Goal: Transaction & Acquisition: Purchase product/service

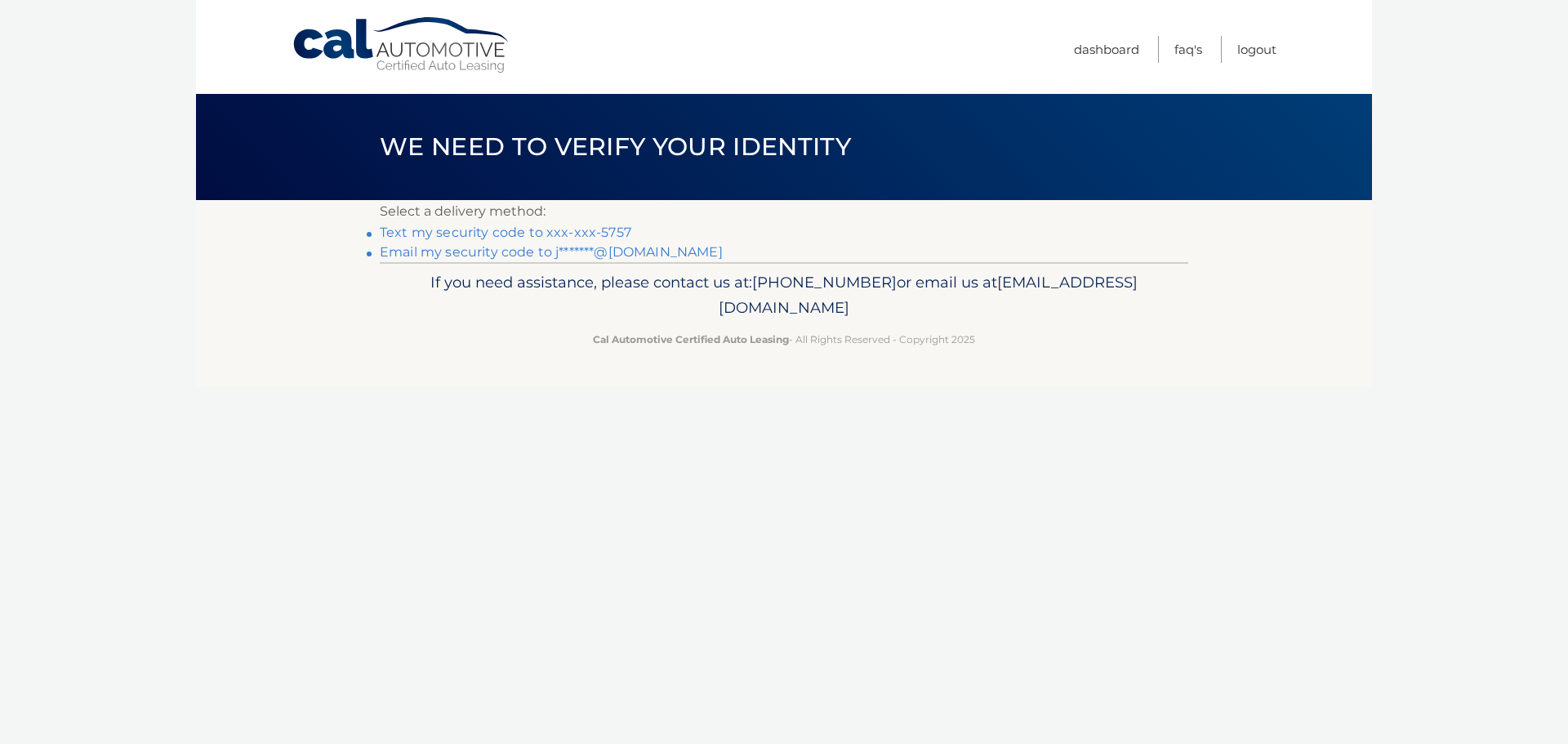
click at [532, 233] on link "Text my security code to xxx-xxx-5757" at bounding box center [504, 233] width 251 height 15
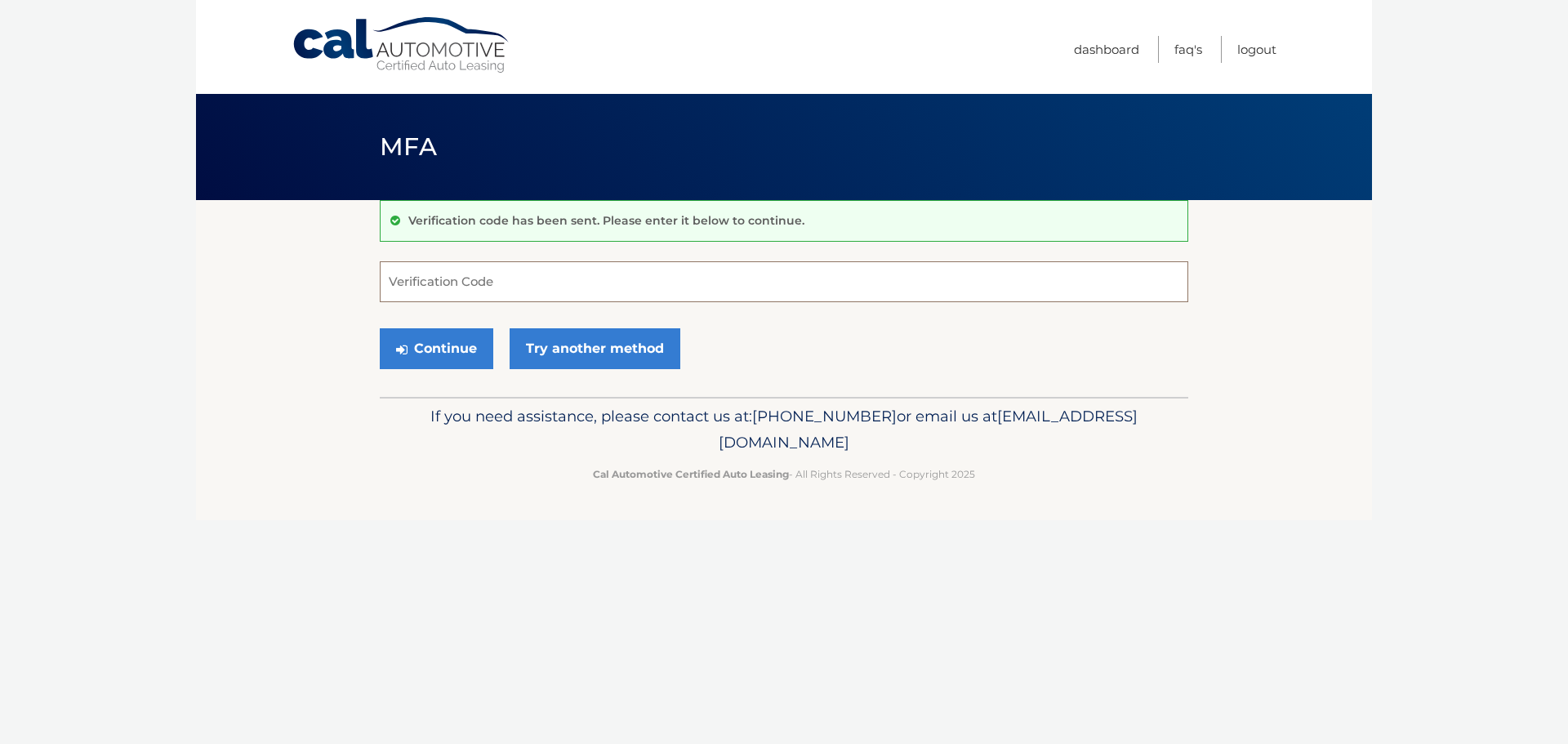
click at [496, 271] on input "Verification Code" at bounding box center [783, 282] width 808 height 40
click at [536, 282] on input "Verification Code" at bounding box center [783, 282] width 808 height 40
type input "067942"
click at [426, 366] on button "Continue" at bounding box center [436, 348] width 114 height 40
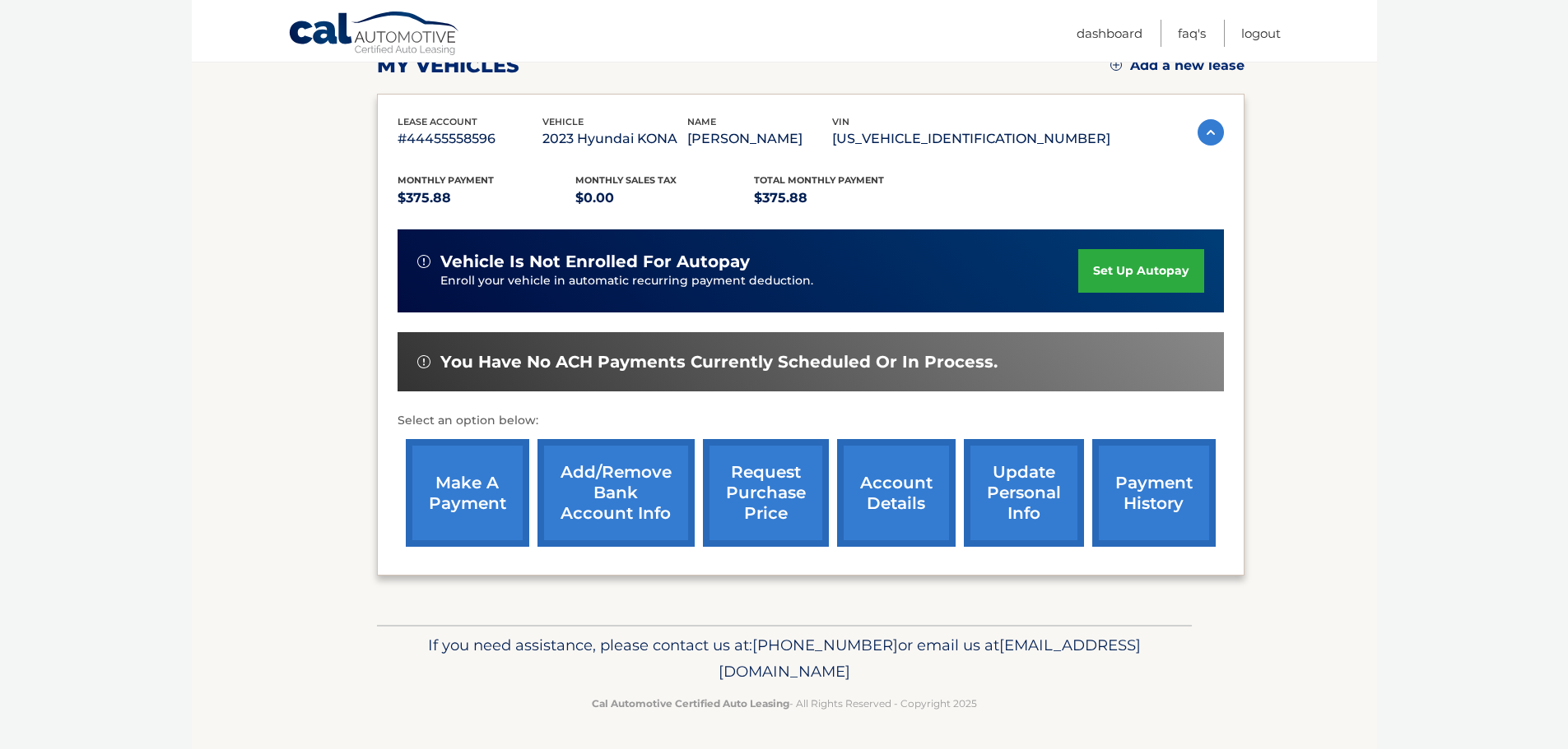
scroll to position [247, 0]
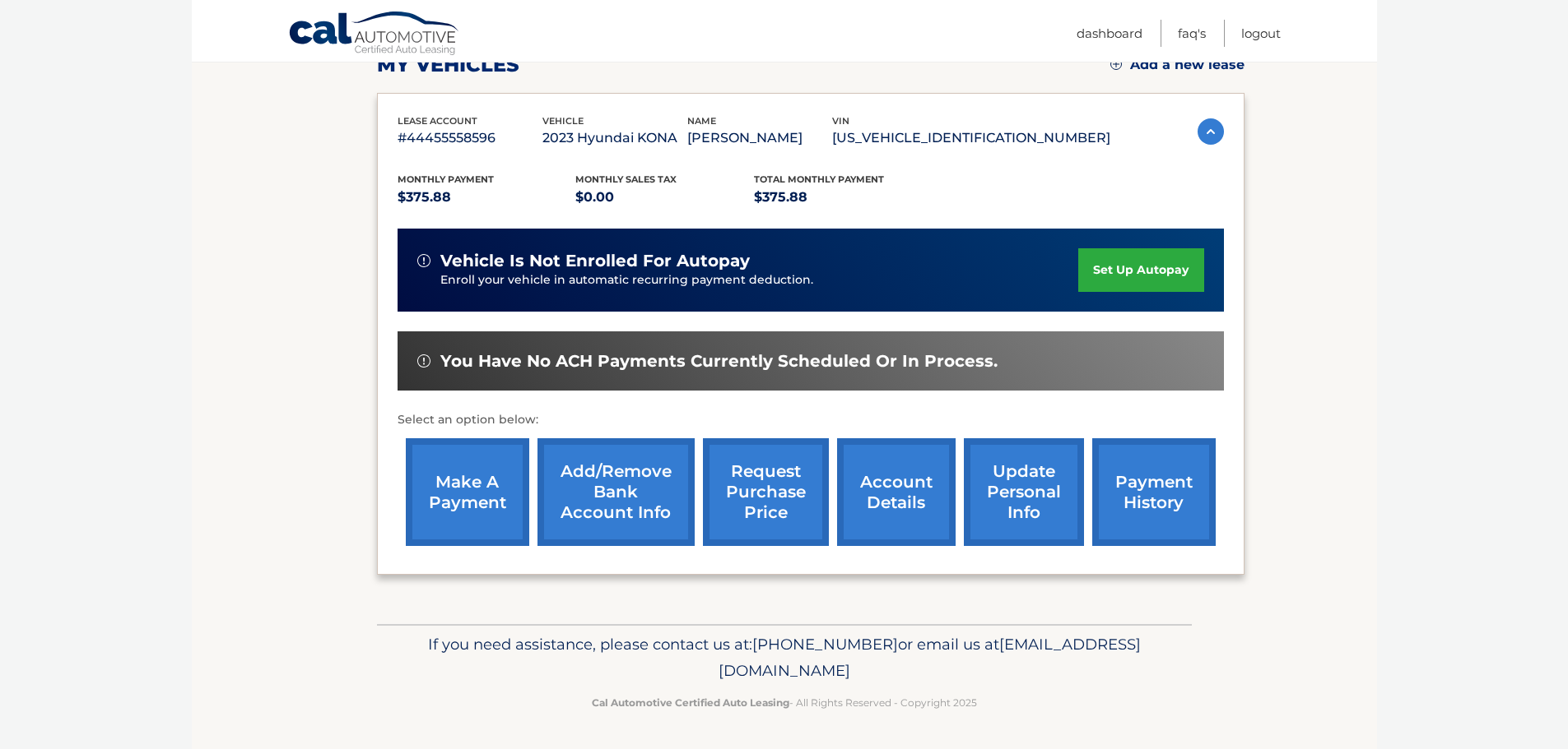
click at [884, 485] on link "account details" at bounding box center [895, 492] width 119 height 108
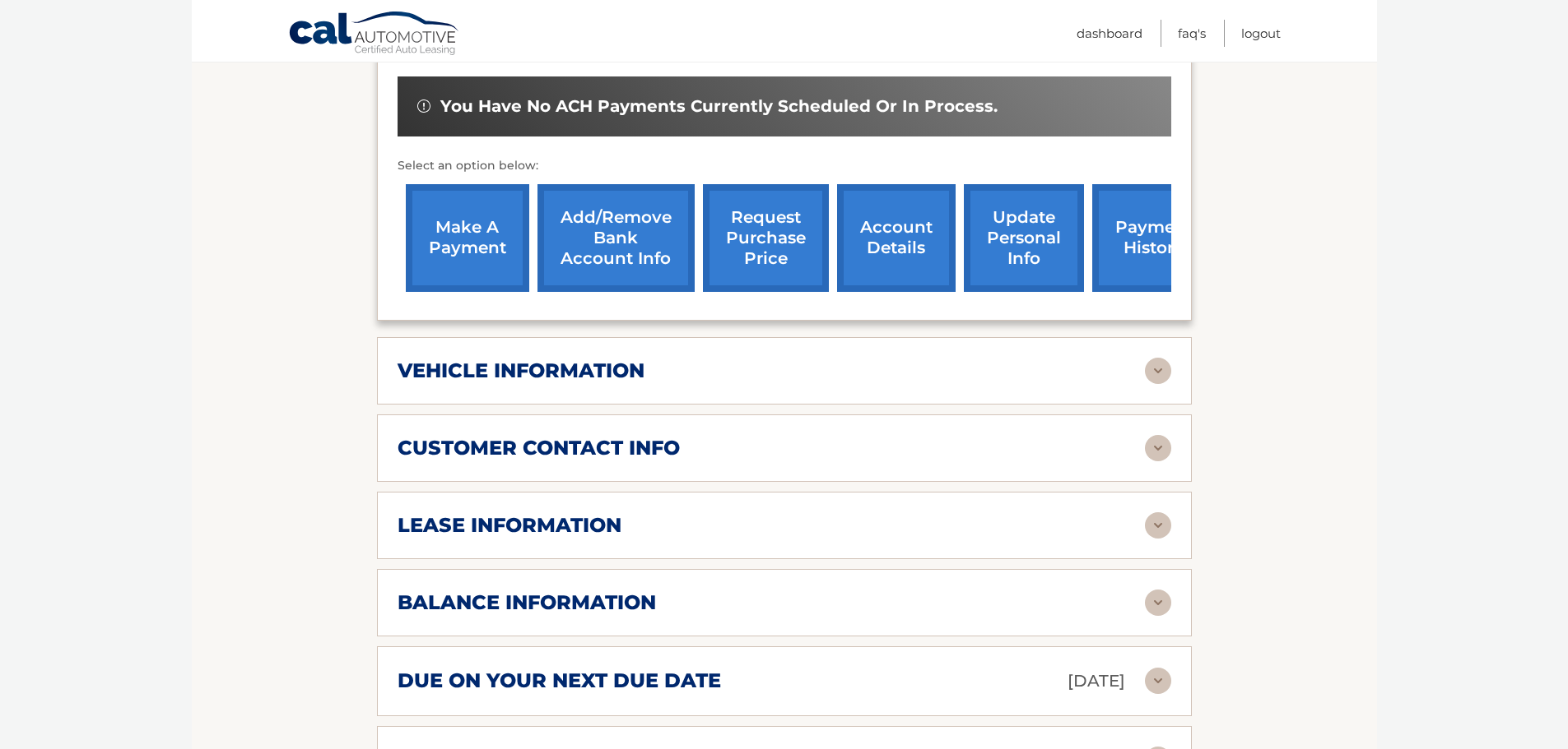
scroll to position [698, 0]
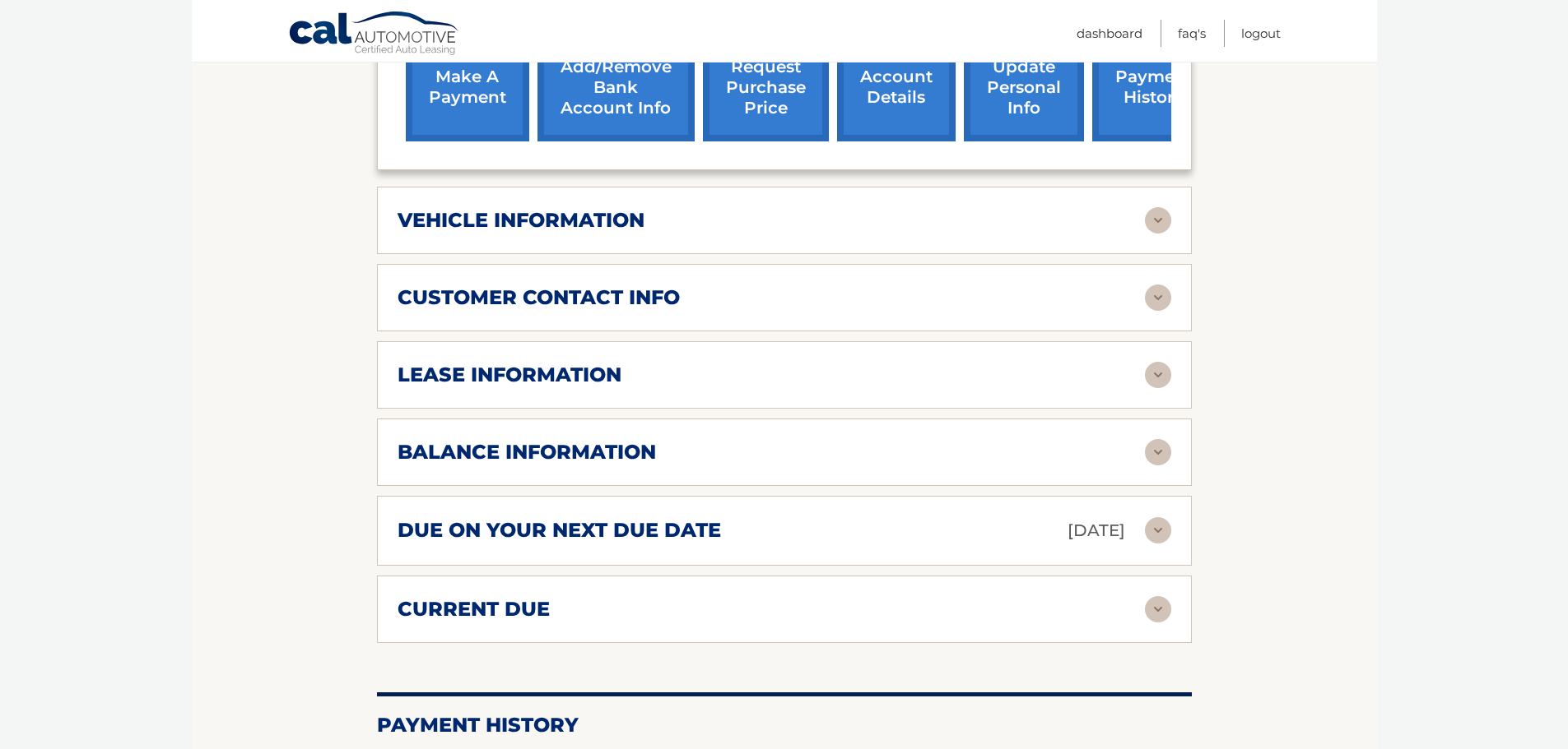
click at [1157, 518] on img at bounding box center [1158, 531] width 27 height 27
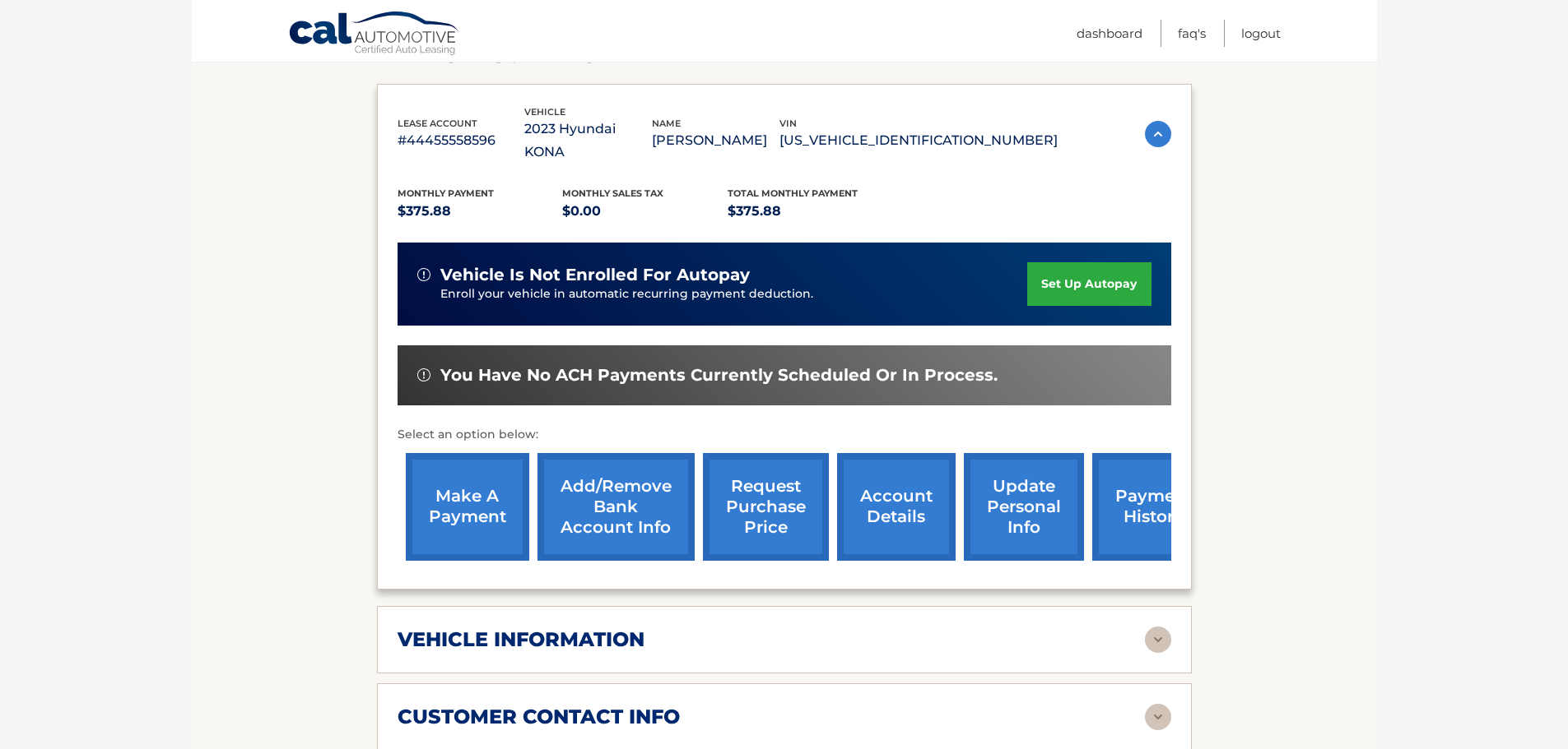
scroll to position [329, 0]
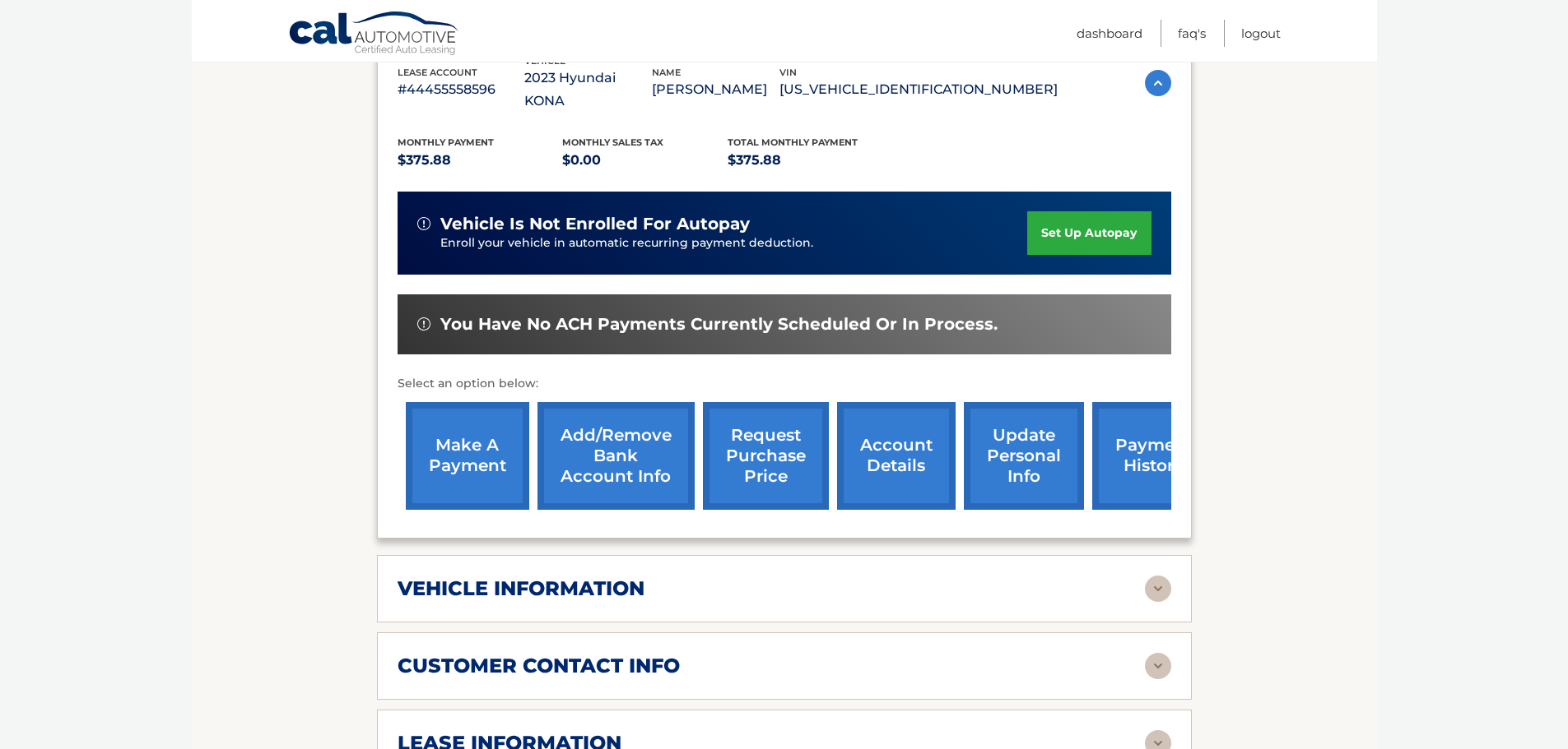
click at [476, 419] on link "make a payment" at bounding box center [468, 456] width 123 height 108
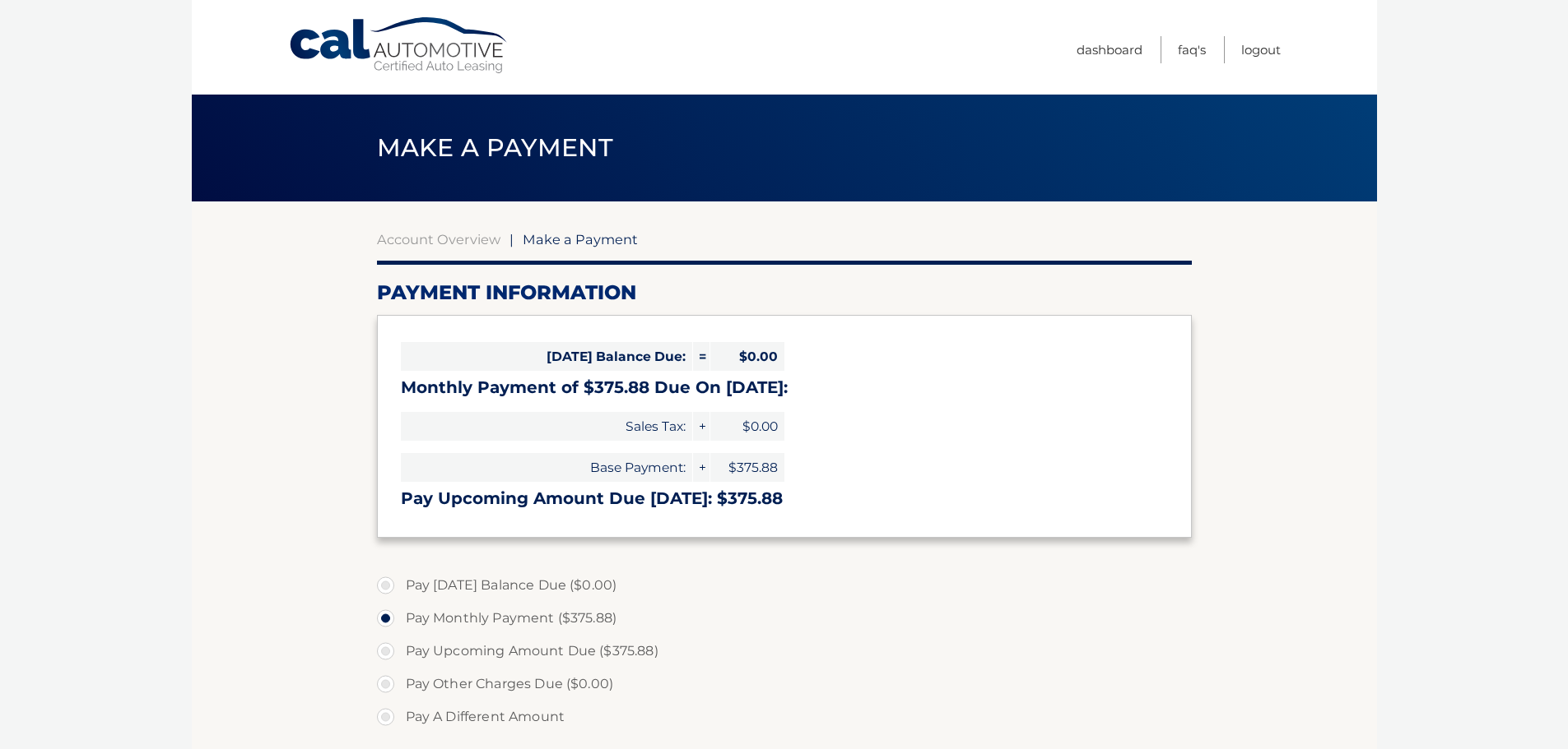
select select "YjBkYjlmMGEtMjNjOC00NjM5LTkxOWQtZmRlYTJmNzlkMWEz"
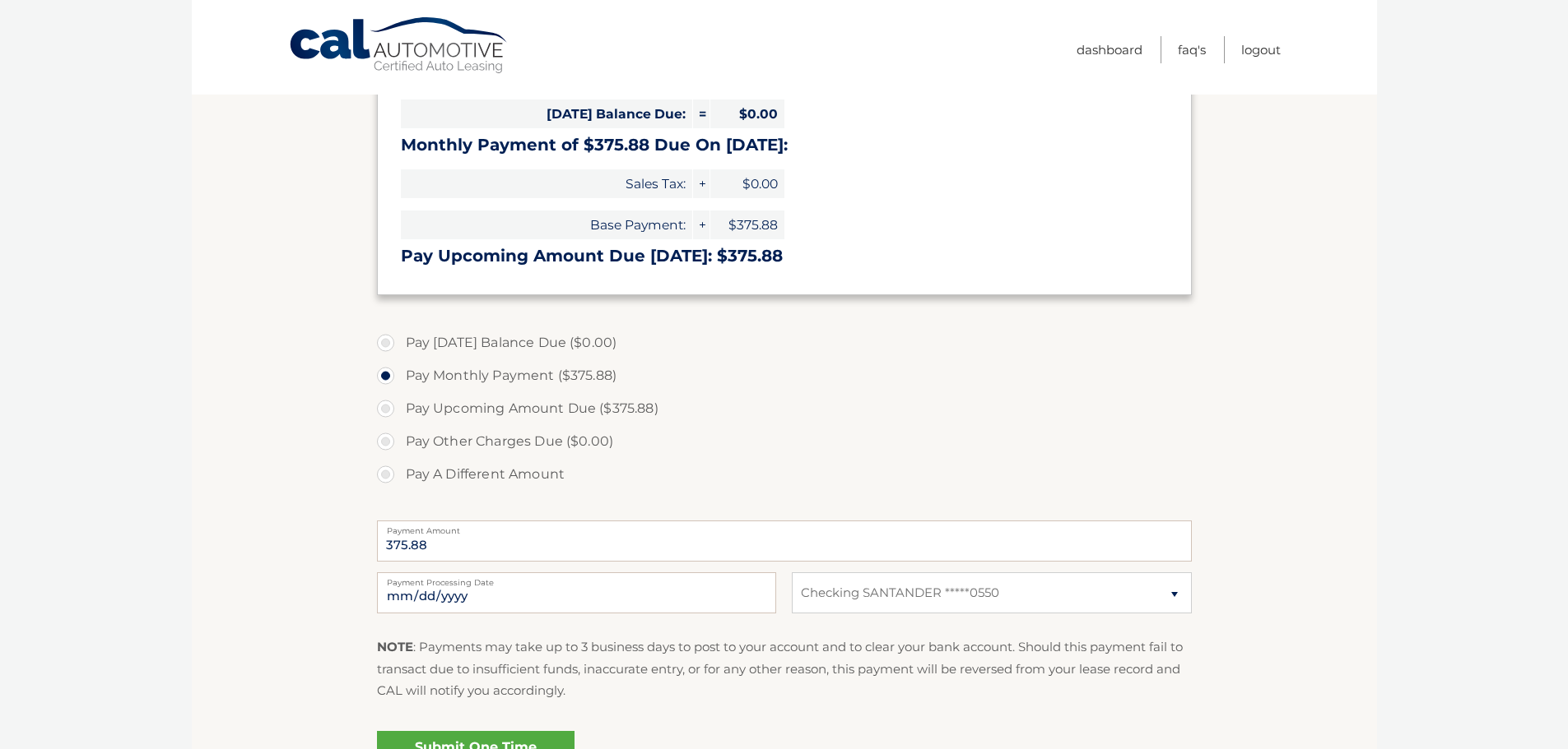
scroll to position [411, 0]
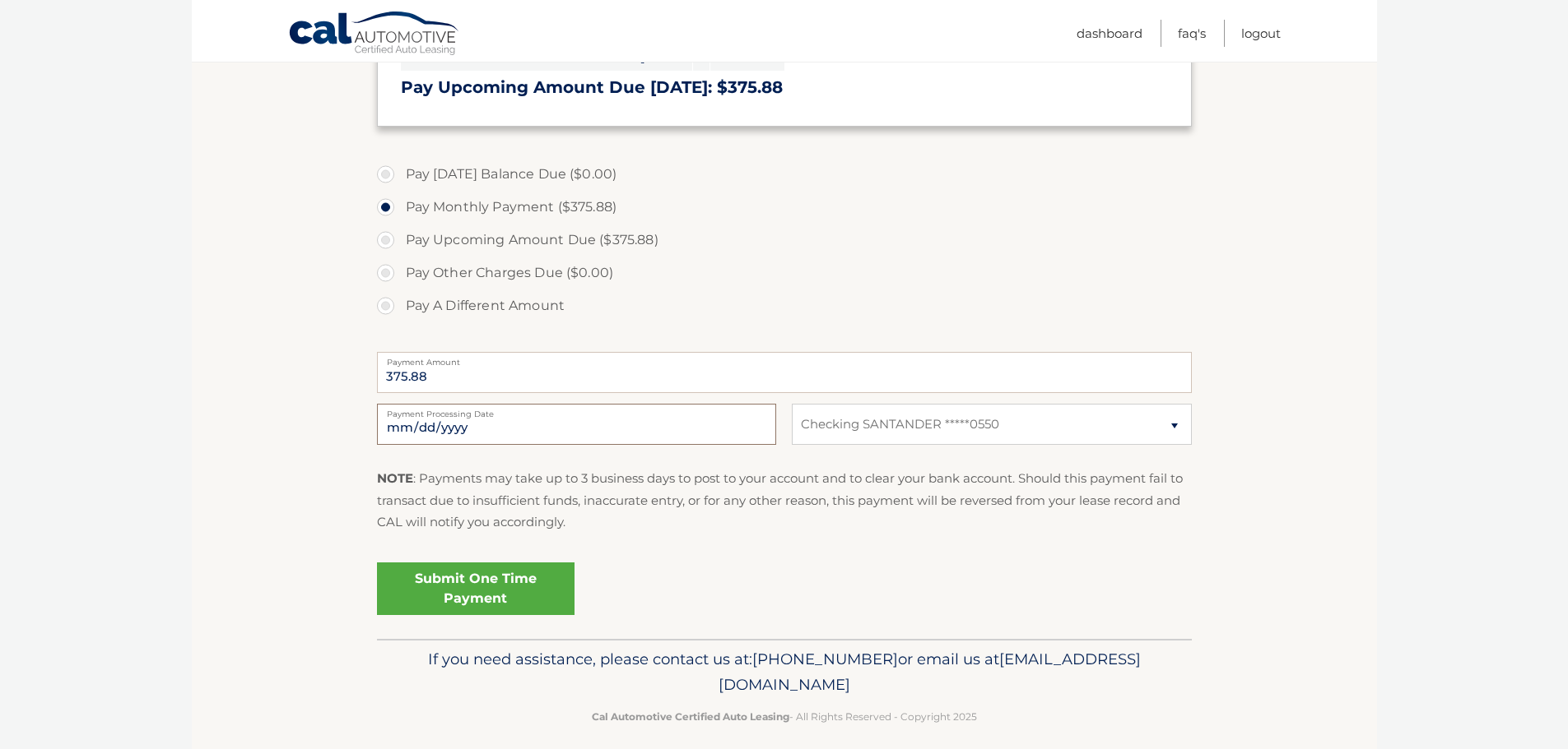
click at [482, 430] on input "[DATE]" at bounding box center [576, 424] width 399 height 41
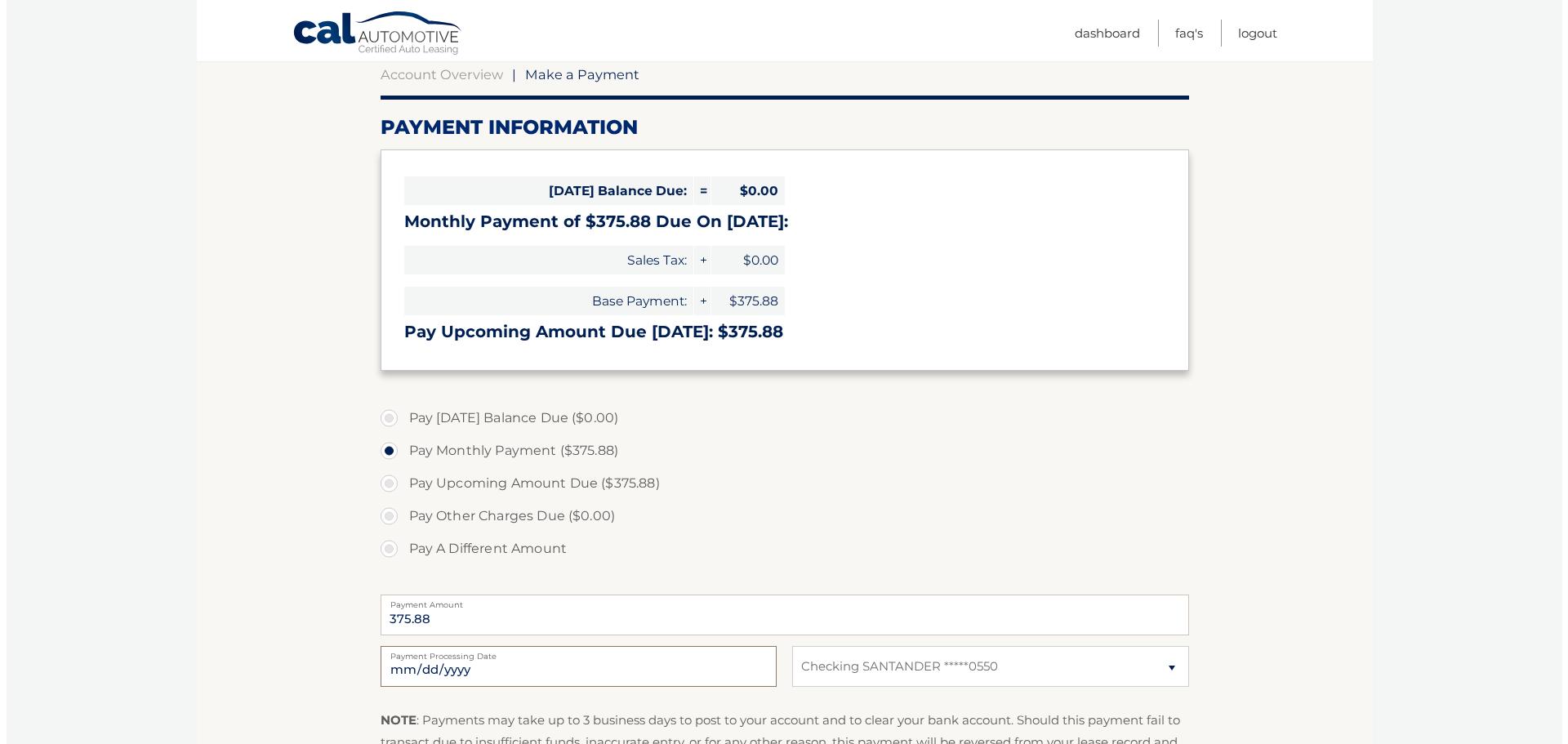
scroll to position [423, 0]
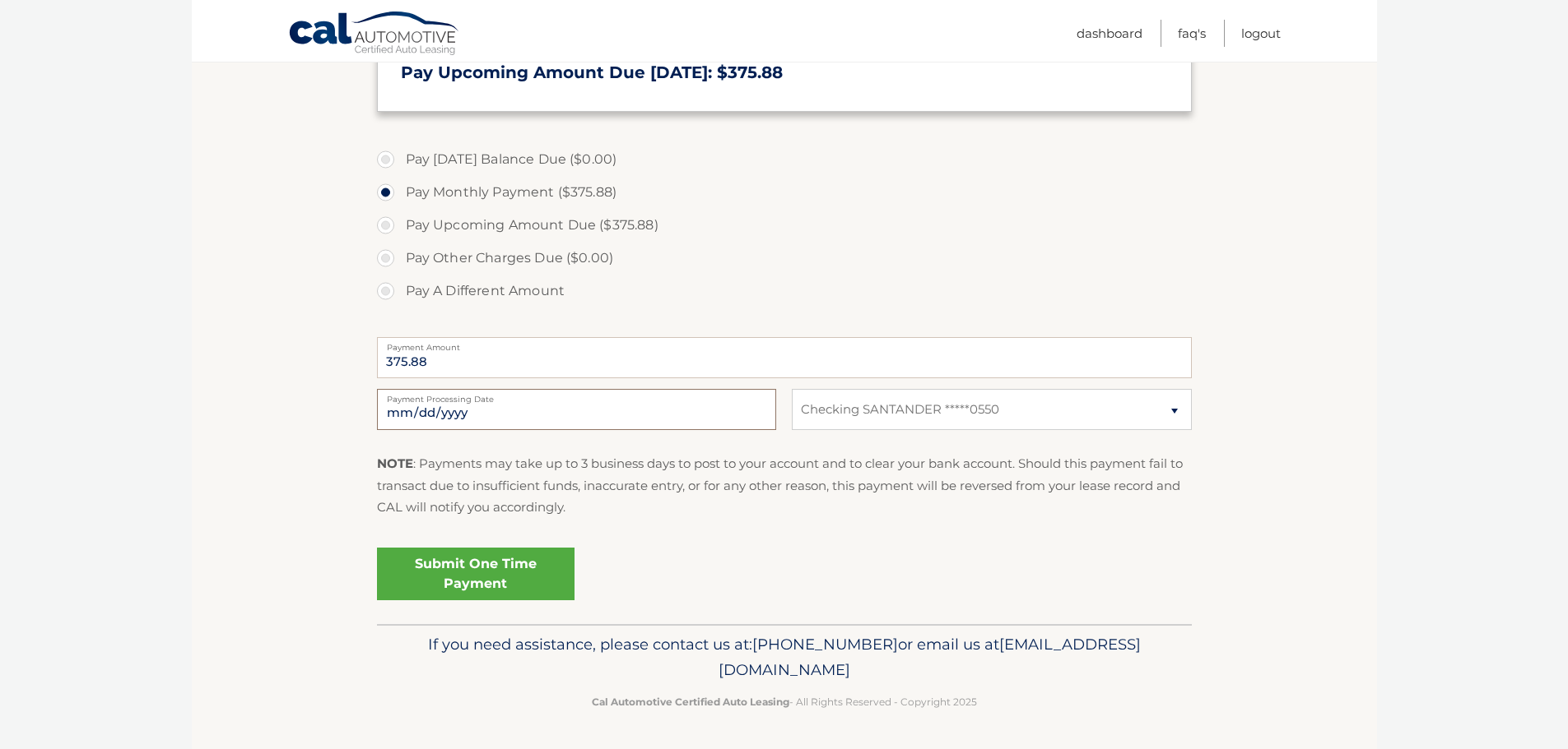
click at [451, 408] on input "2025-10-06" at bounding box center [576, 409] width 399 height 41
type input "2025-10-17"
click at [463, 560] on link "Submit One Time Payment" at bounding box center [475, 575] width 197 height 53
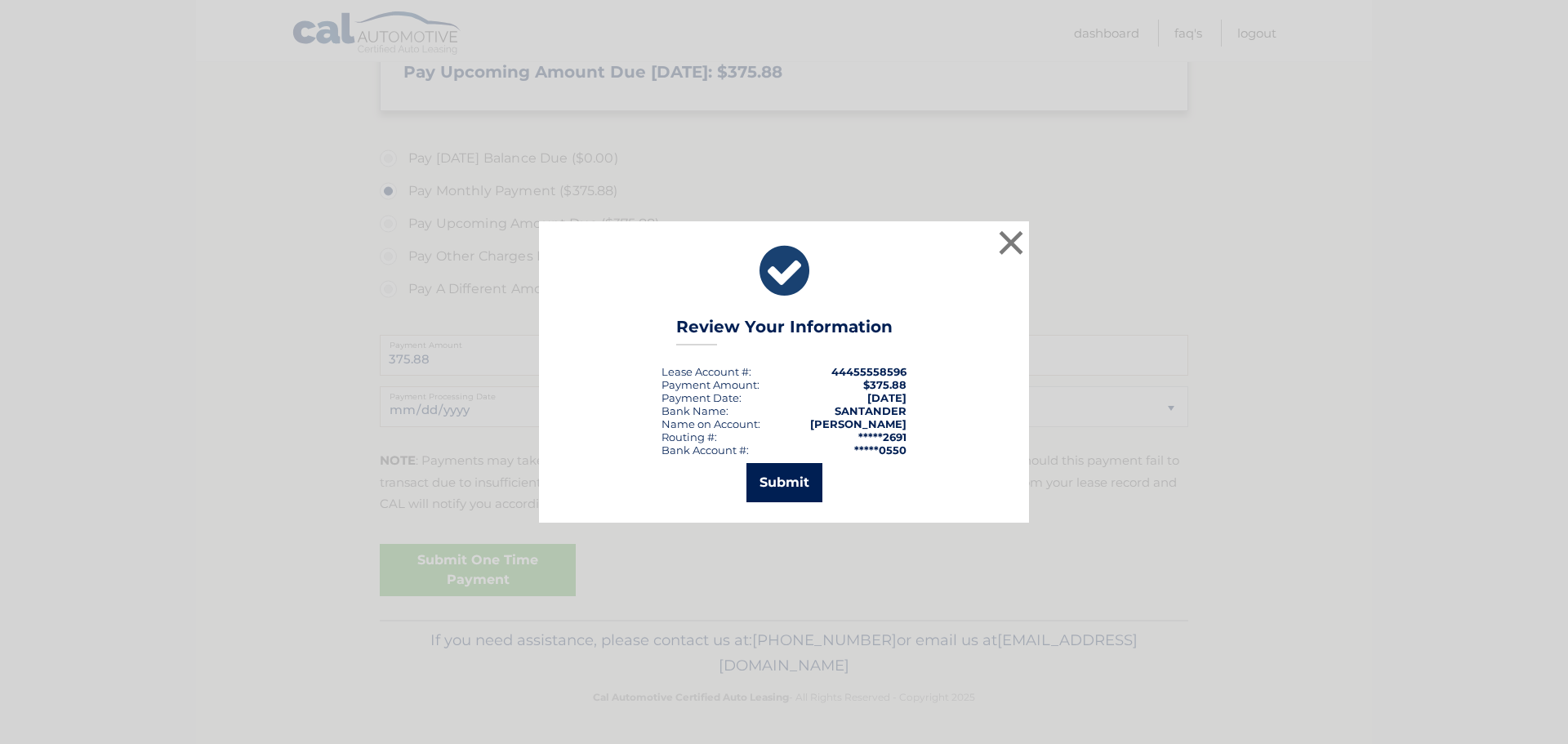
click at [784, 484] on button "Submit" at bounding box center [784, 483] width 76 height 40
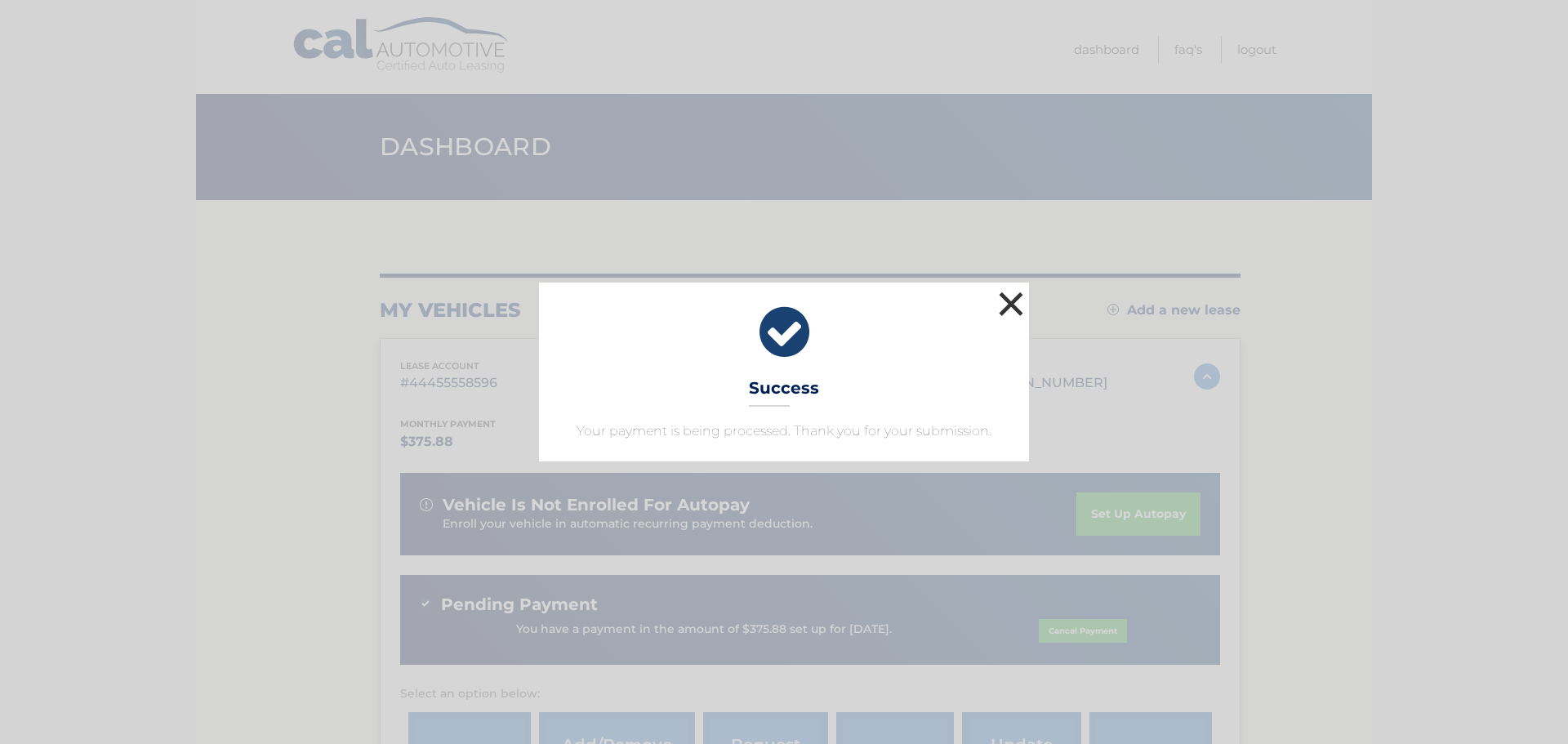
click at [1000, 299] on button "×" at bounding box center [1011, 303] width 33 height 33
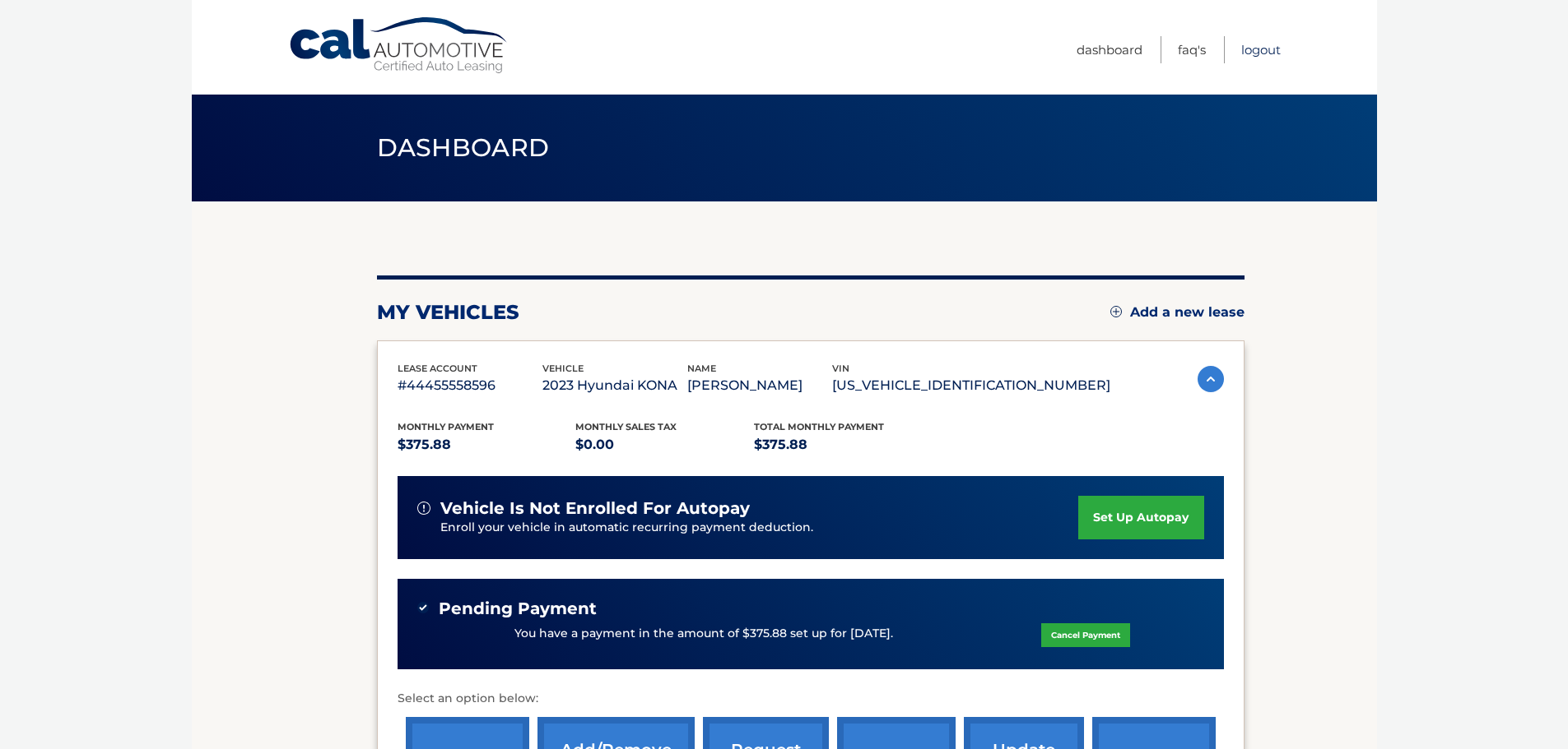
click at [1254, 46] on link "Logout" at bounding box center [1261, 49] width 40 height 27
